Goal: Transaction & Acquisition: Register for event/course

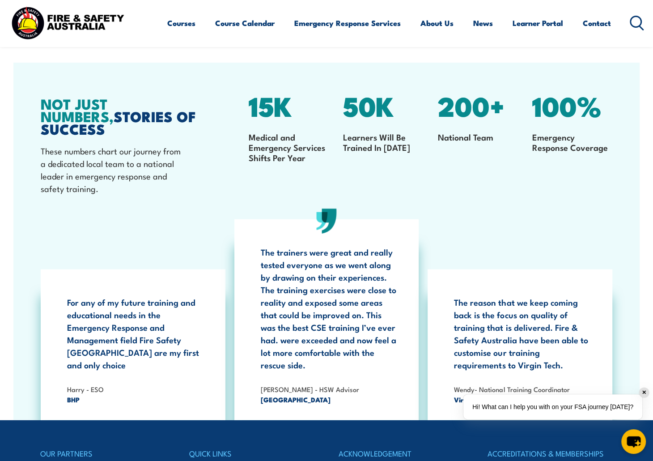
scroll to position [1746, 0]
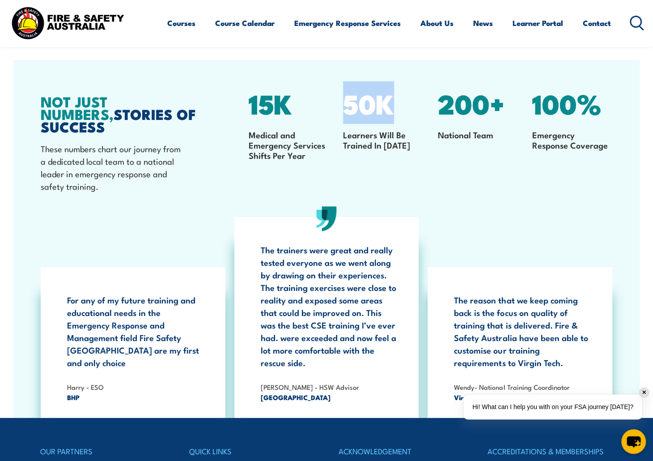
drag, startPoint x: 345, startPoint y: 100, endPoint x: 408, endPoint y: 98, distance: 63.6
click at [402, 98] on div "50K Learners Will Be Trained In 2025" at bounding box center [383, 149] width 94 height 109
click at [445, 173] on div "200+ National Team" at bounding box center [478, 149] width 94 height 109
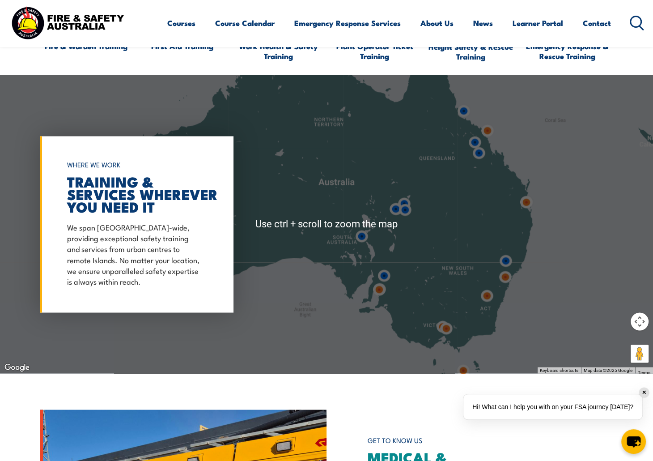
scroll to position [1074, 0]
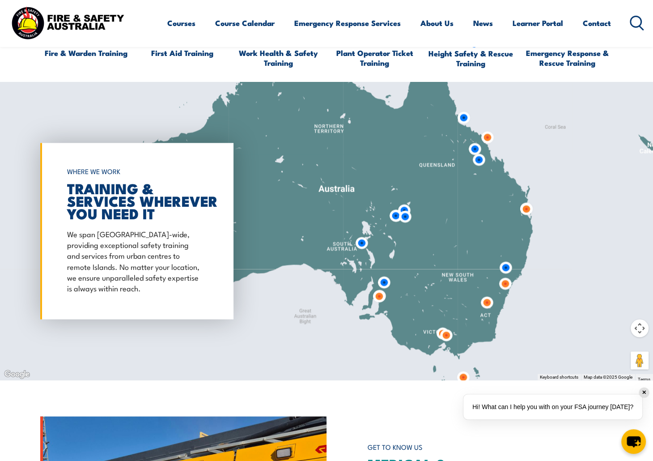
click at [131, 103] on div at bounding box center [326, 231] width 653 height 298
click at [242, 21] on link "Course Calendar" at bounding box center [245, 23] width 60 height 24
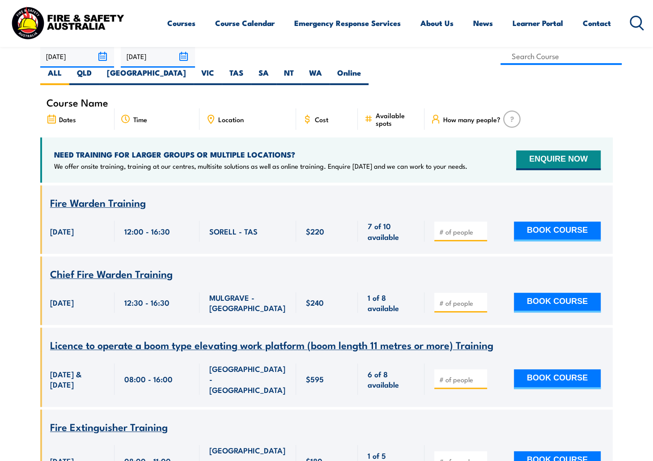
scroll to position [269, 0]
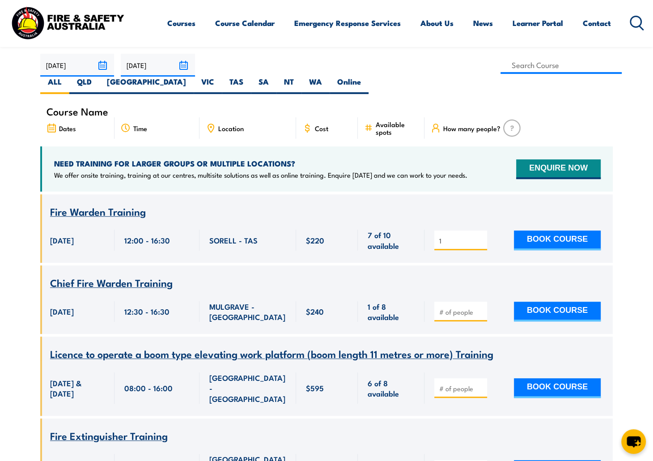
click at [482, 236] on input "1" at bounding box center [462, 240] width 45 height 9
click at [479, 236] on input "2" at bounding box center [462, 240] width 45 height 9
click at [479, 236] on input "3" at bounding box center [462, 240] width 45 height 9
click at [479, 236] on input "4" at bounding box center [462, 240] width 45 height 9
click at [480, 236] on input "3" at bounding box center [462, 240] width 45 height 9
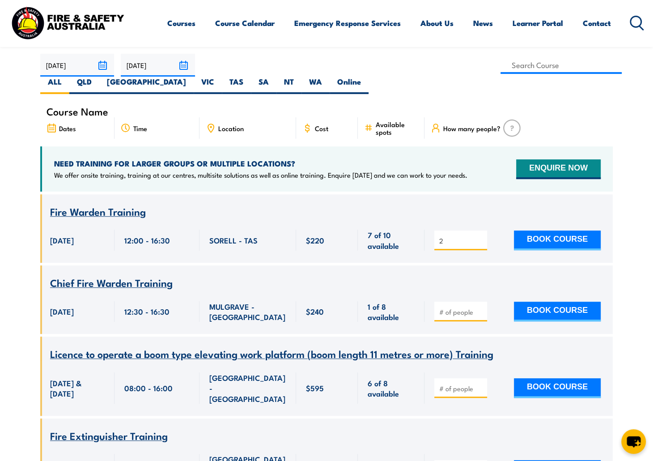
click at [480, 236] on input "2" at bounding box center [462, 240] width 45 height 9
click at [480, 236] on input "1" at bounding box center [462, 240] width 45 height 9
type input "2"
click at [480, 236] on input "2" at bounding box center [462, 240] width 45 height 9
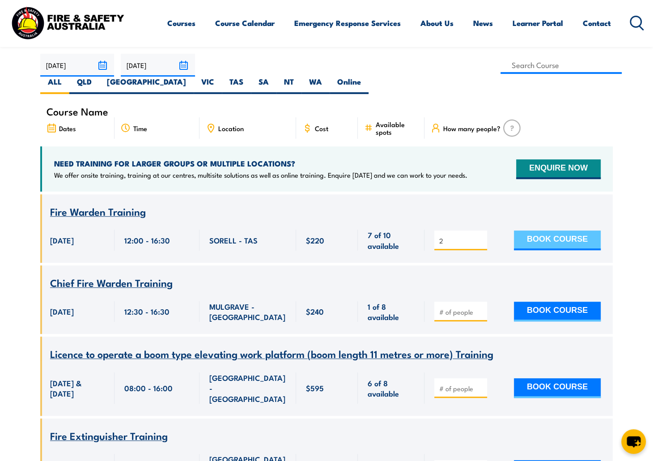
click at [554, 231] on button "BOOK COURSE" at bounding box center [557, 241] width 87 height 20
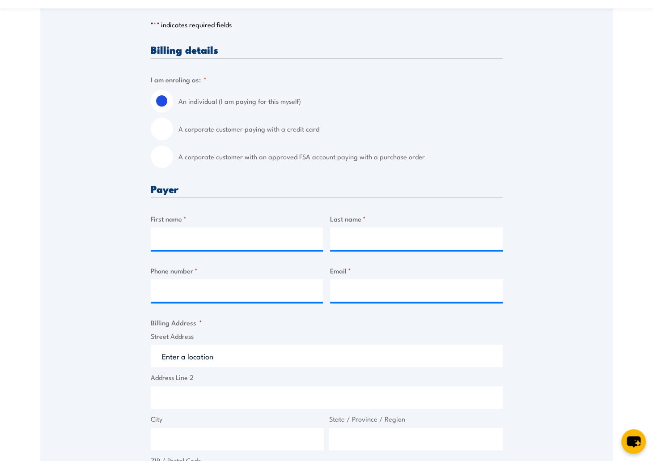
scroll to position [201, 0]
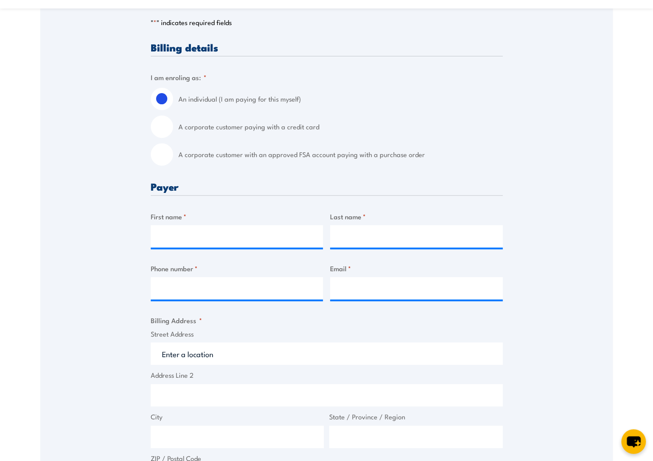
click at [149, 72] on div "Speak to a specialist CALL [PHONE_NUMBER] CALL [PHONE_NUMBER] " * " indicates r…" at bounding box center [326, 340] width 573 height 782
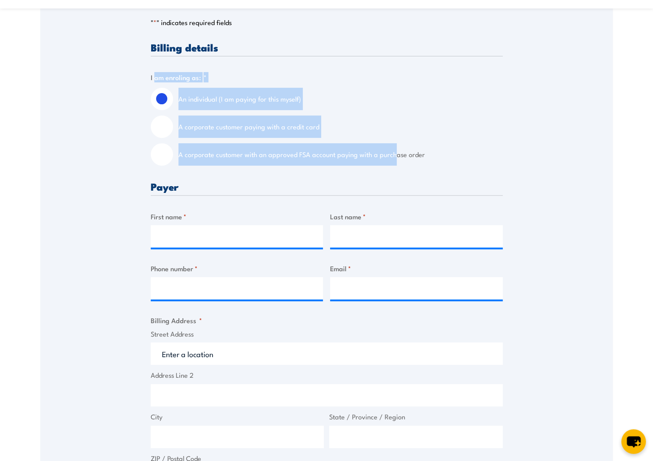
drag, startPoint x: 214, startPoint y: 93, endPoint x: 396, endPoint y: 169, distance: 196.6
click at [396, 166] on fieldset "I am enroling as: * An individual (I am paying for this myself) A corporate cus…" at bounding box center [327, 119] width 352 height 94
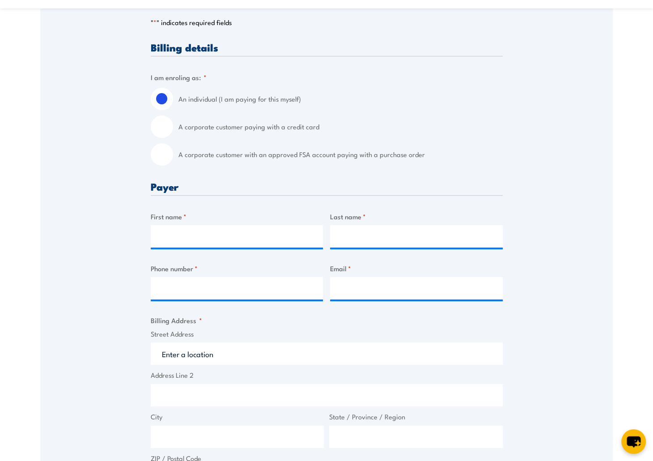
click at [82, 185] on div "Speak to a specialist CALL 1300 885 530 CALL 1300 885 530 " * " indicates requi…" at bounding box center [326, 340] width 573 height 782
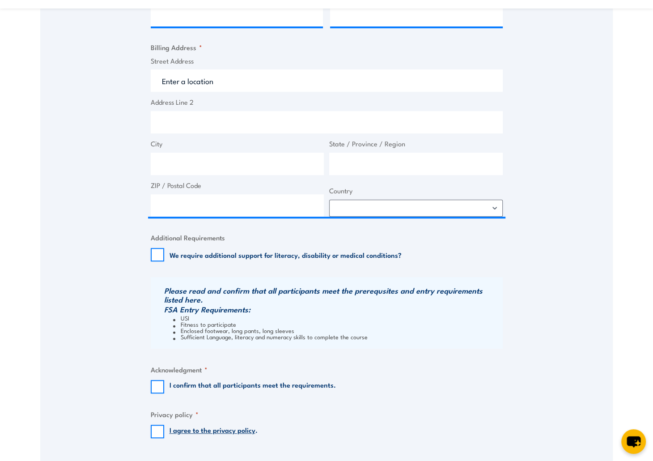
scroll to position [470, 0]
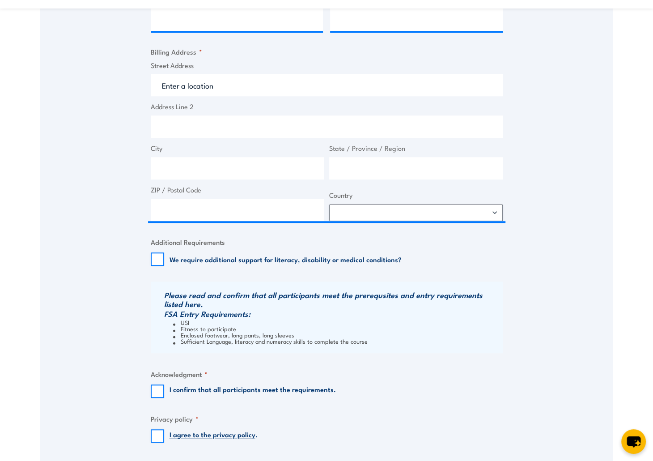
click at [539, 179] on div "Speak to a specialist CALL 1300 885 530 CALL 1300 885 530 " * " indicates requi…" at bounding box center [326, 71] width 573 height 782
